Goal: Register for event/course

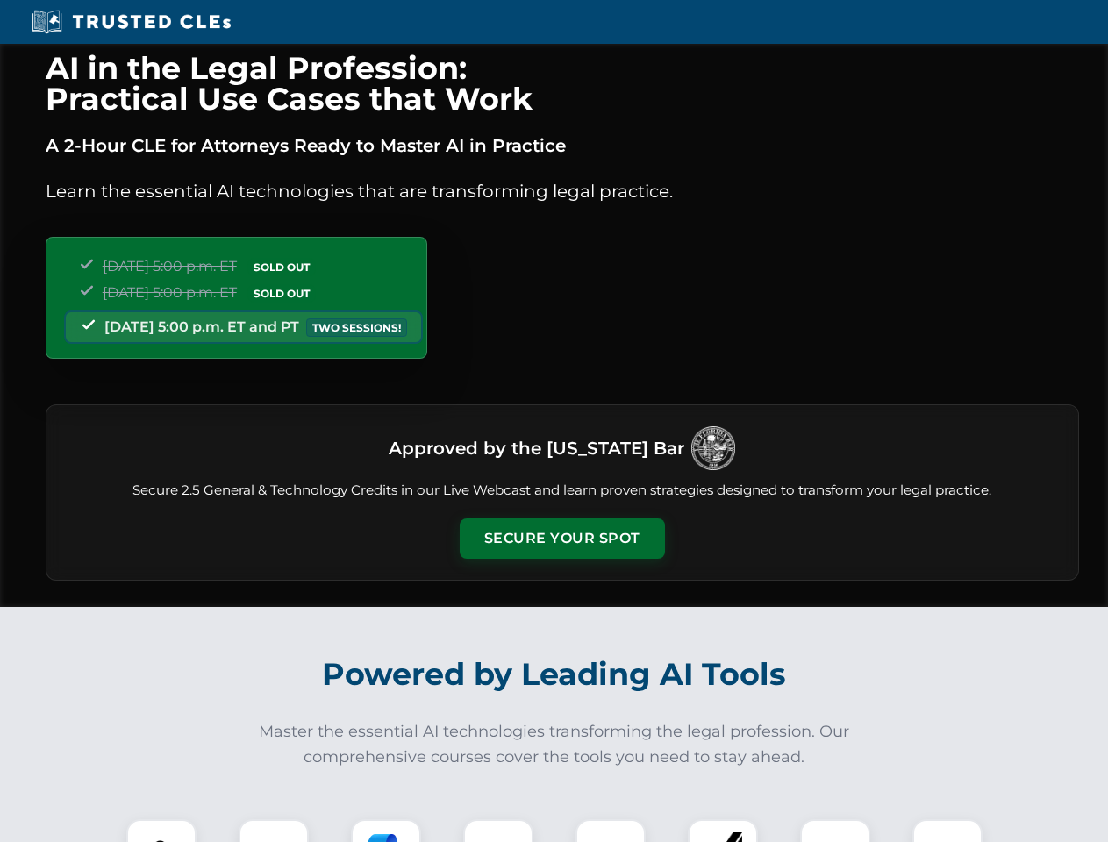
click at [561, 538] on button "Secure Your Spot" at bounding box center [561, 538] width 205 height 40
click at [161, 830] on img at bounding box center [161, 854] width 51 height 51
click at [274, 830] on div at bounding box center [274, 854] width 70 height 70
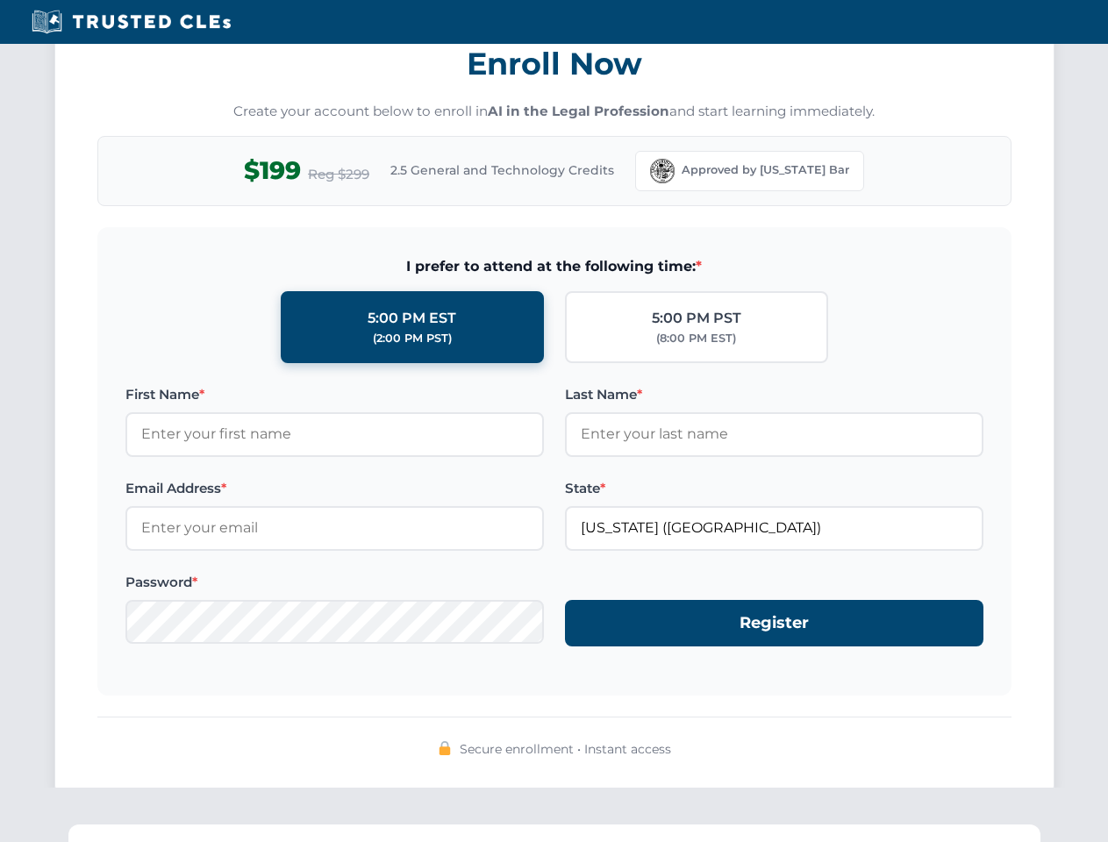
scroll to position [1721, 0]
